Goal: Task Accomplishment & Management: Use online tool/utility

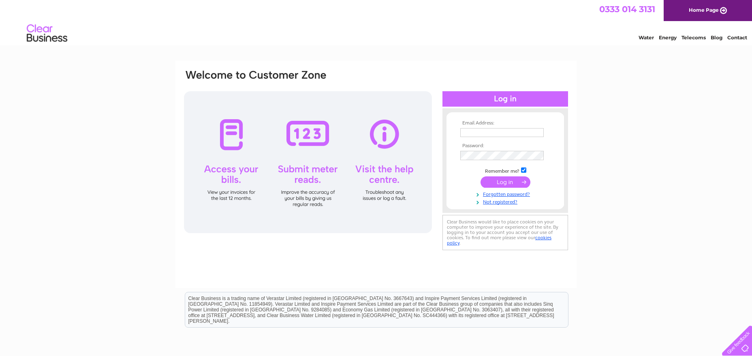
type input "[EMAIL_ADDRESS][DOMAIN_NAME]"
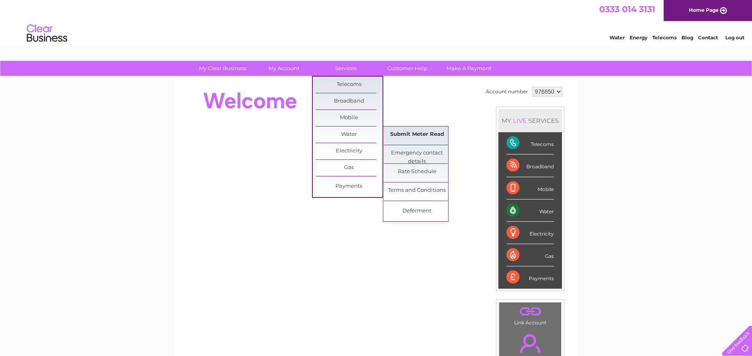
click at [404, 132] on link "Submit Meter Read" at bounding box center [416, 134] width 67 height 16
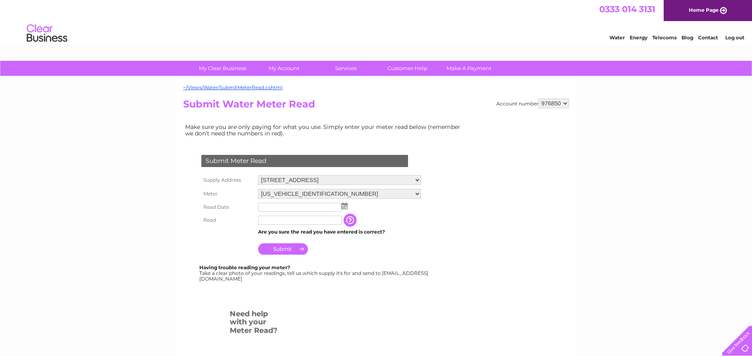
click at [345, 207] on img at bounding box center [344, 205] width 6 height 6
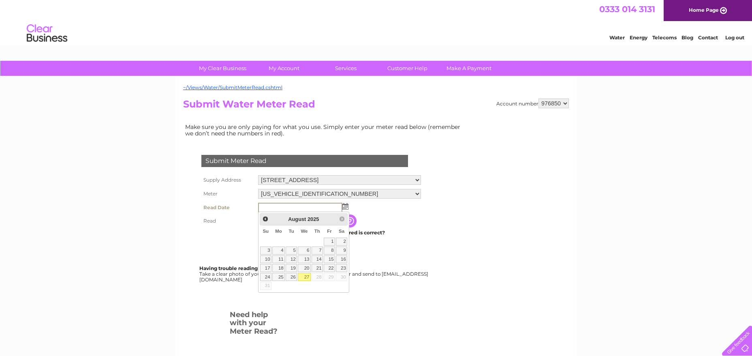
click at [306, 275] on link "27" at bounding box center [304, 277] width 13 height 8
type input "2025/08/27"
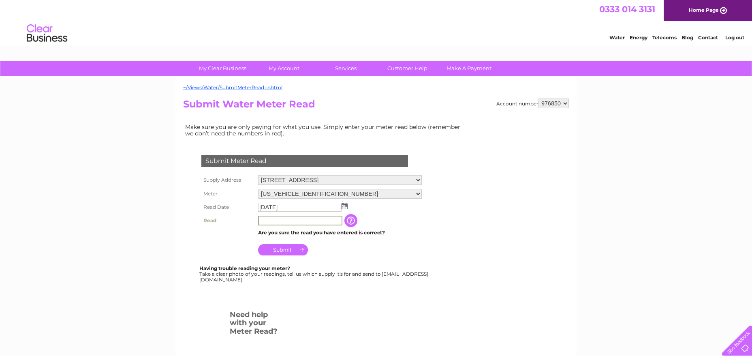
click at [302, 221] on input "text" at bounding box center [300, 220] width 84 height 10
click at [288, 221] on input "text" at bounding box center [300, 220] width 84 height 10
type input "107"
click at [273, 250] on input "Submit" at bounding box center [283, 249] width 50 height 11
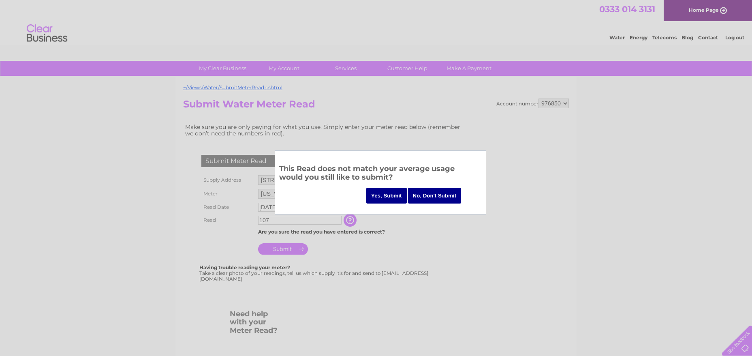
click at [381, 192] on input "Yes, Submit" at bounding box center [386, 195] width 40 height 16
